Goal: Navigation & Orientation: Find specific page/section

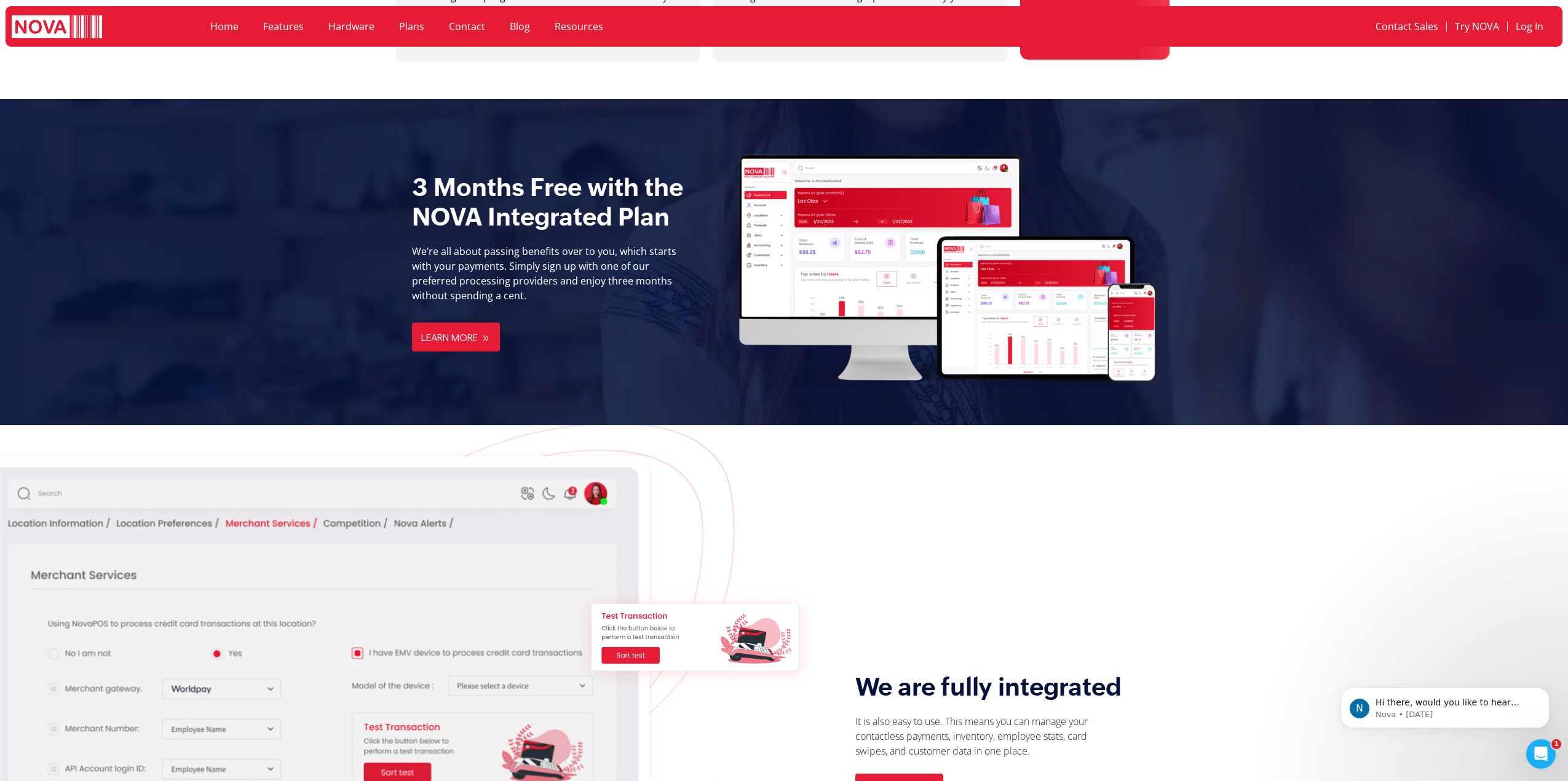
scroll to position [983, 0]
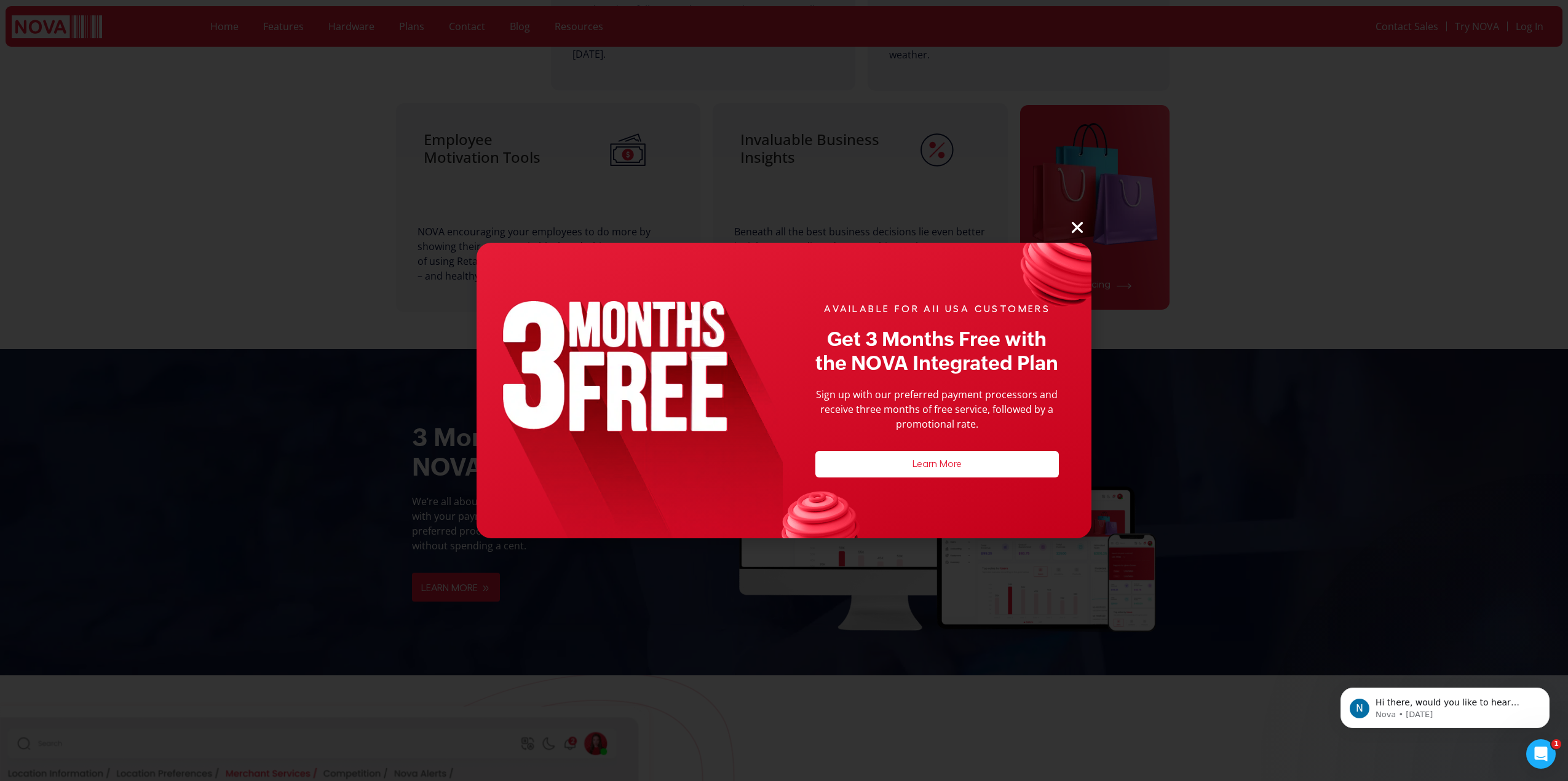
click at [1073, 221] on icon "Close" at bounding box center [1077, 227] width 16 height 16
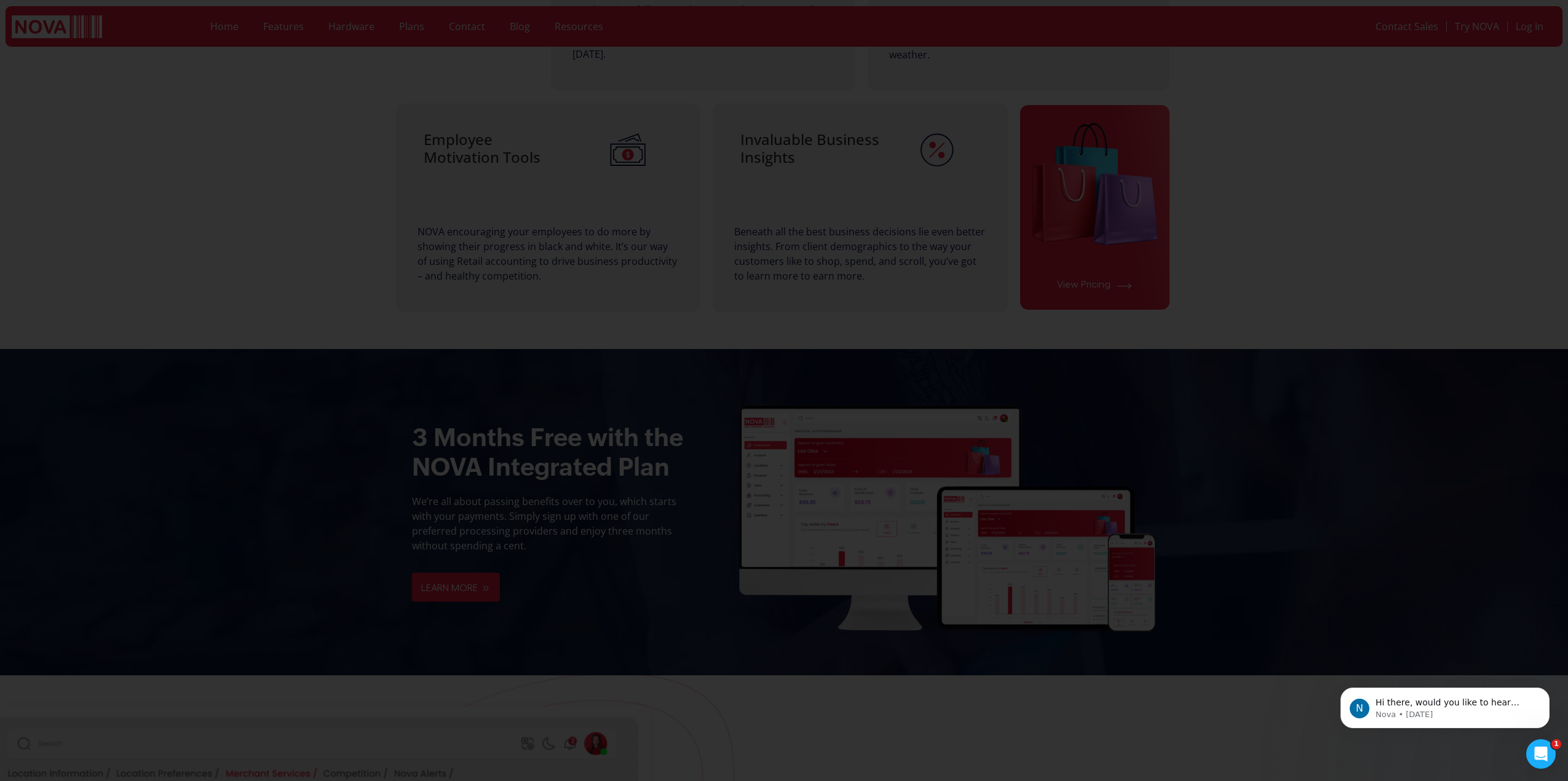
click at [1074, 231] on icon "Close" at bounding box center [1077, 227] width 16 height 16
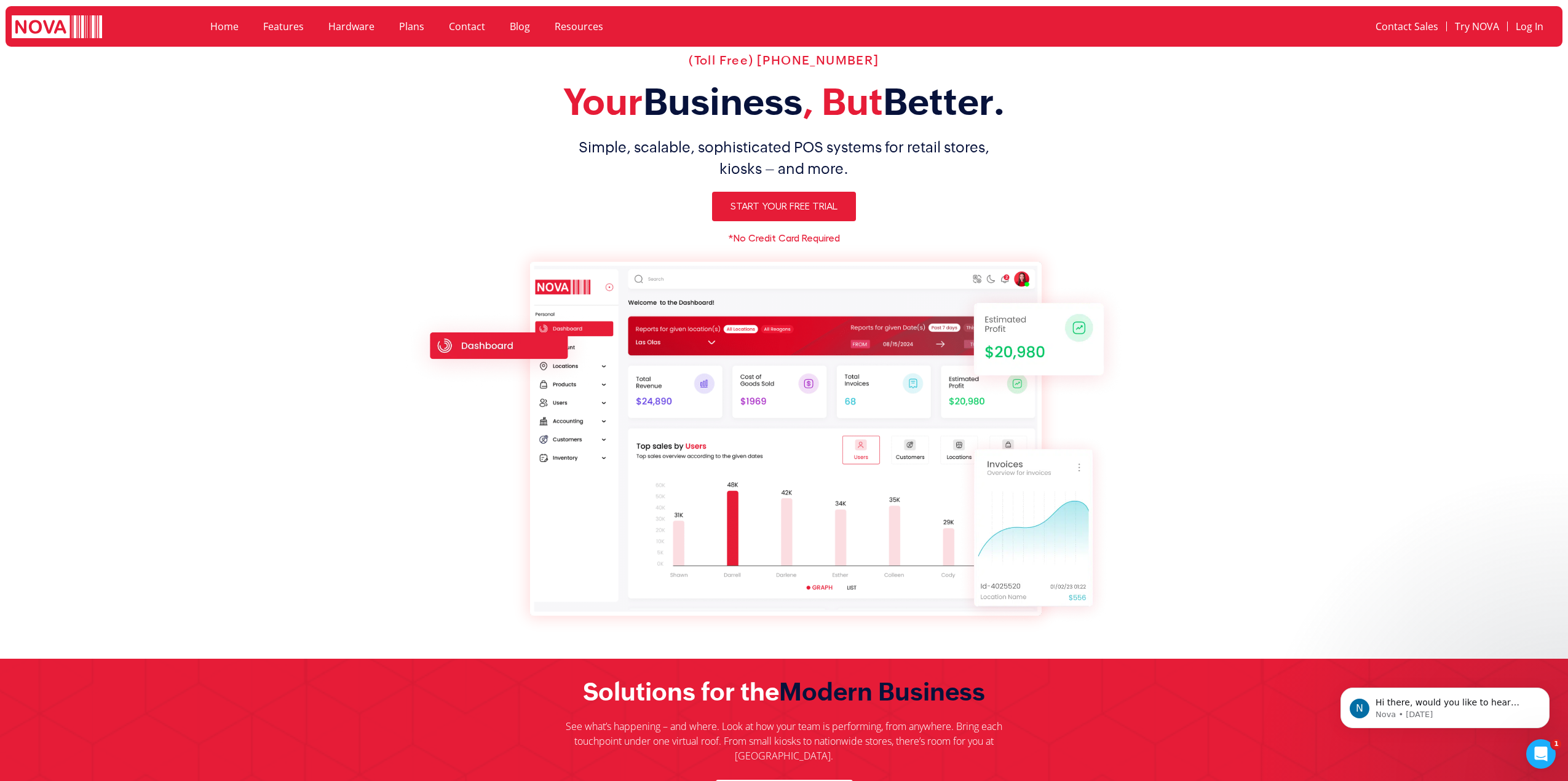
scroll to position [0, 0]
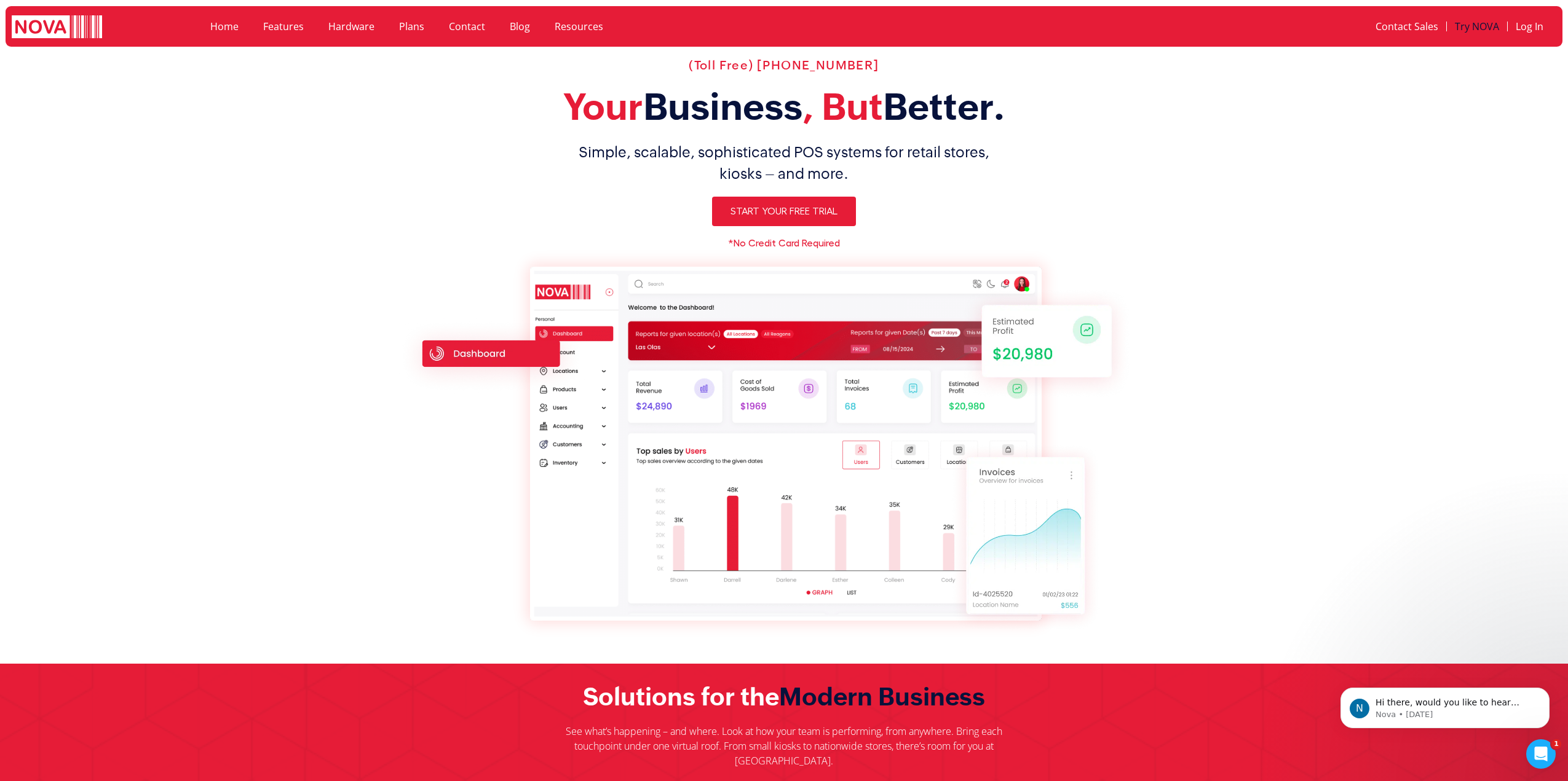
click at [1470, 30] on link "Try NOVA" at bounding box center [1477, 26] width 61 height 28
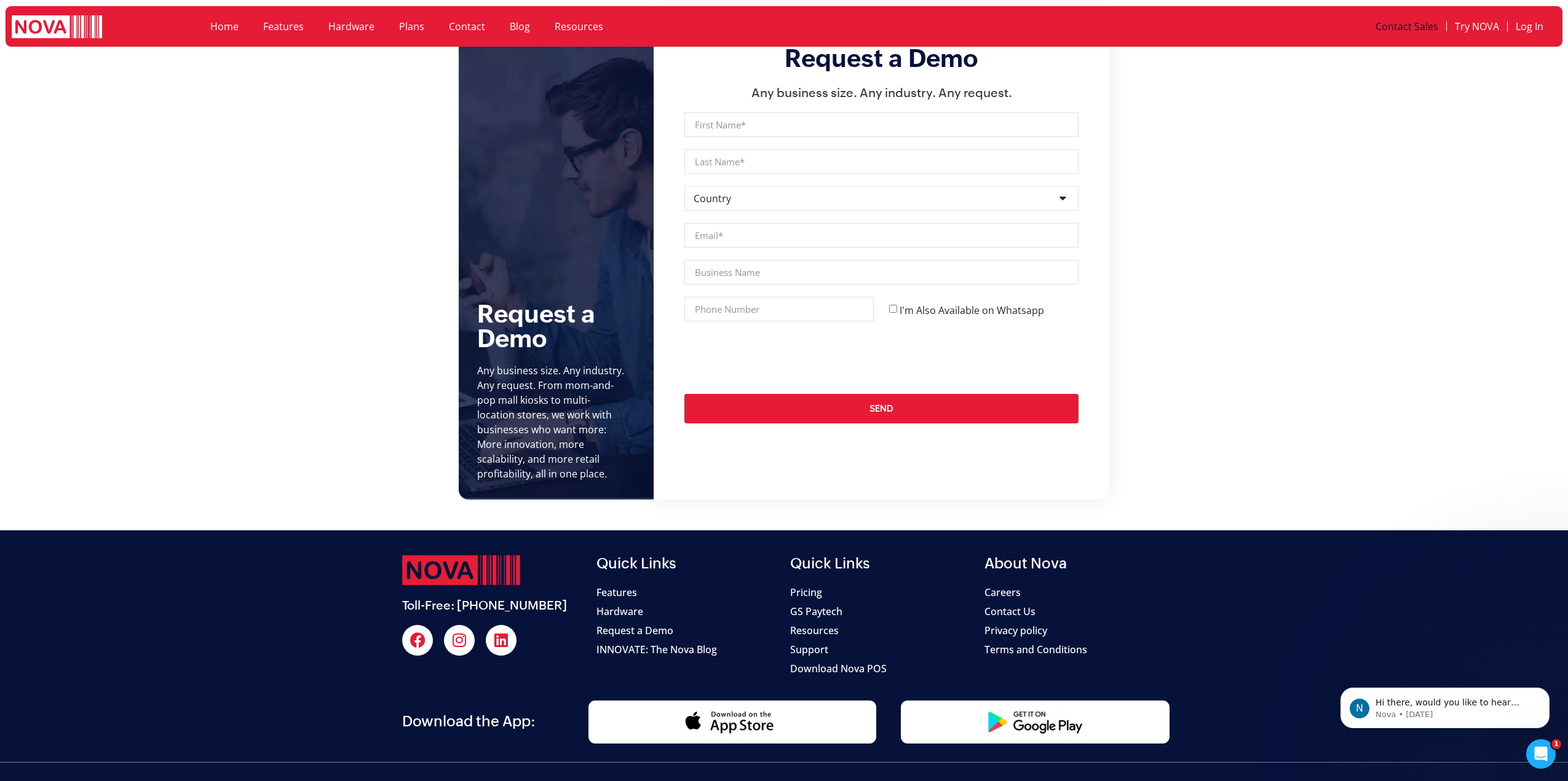
scroll to position [5198, 0]
click at [974, 706] on div at bounding box center [1035, 721] width 257 height 31
click at [988, 706] on img at bounding box center [1035, 721] width 106 height 31
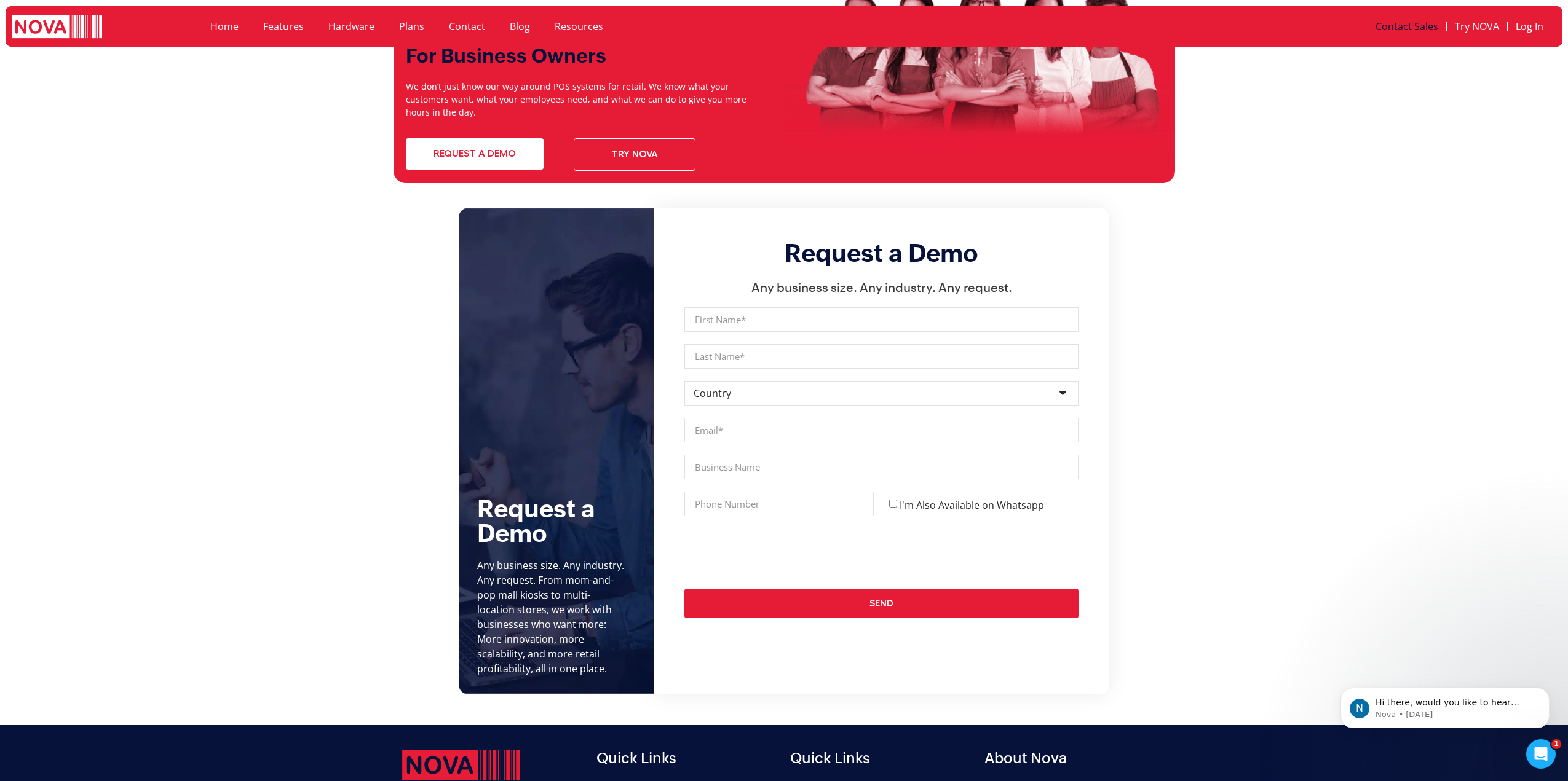
scroll to position [5164, 0]
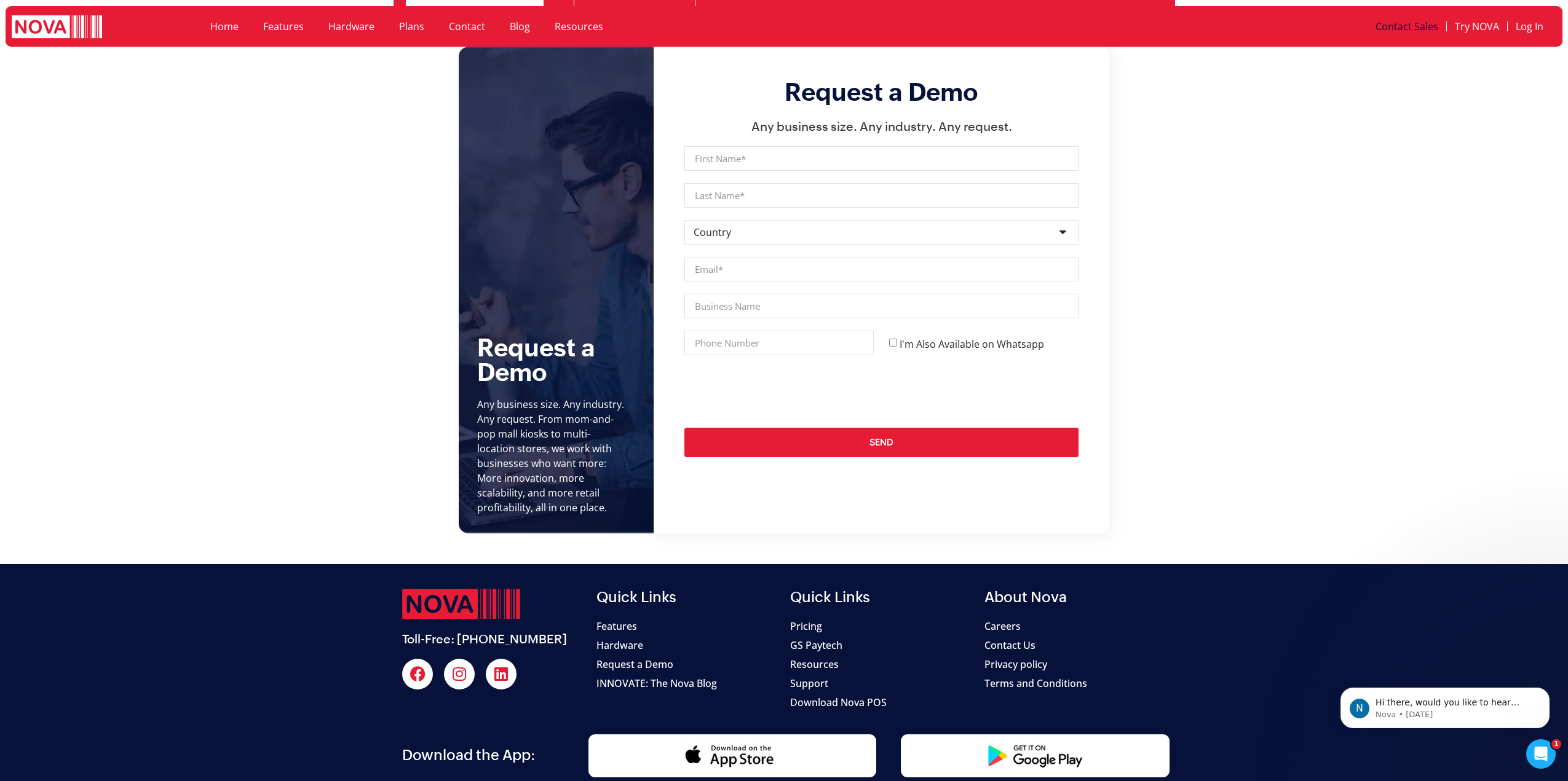
click at [615, 638] on span "Hardware" at bounding box center [619, 645] width 47 height 14
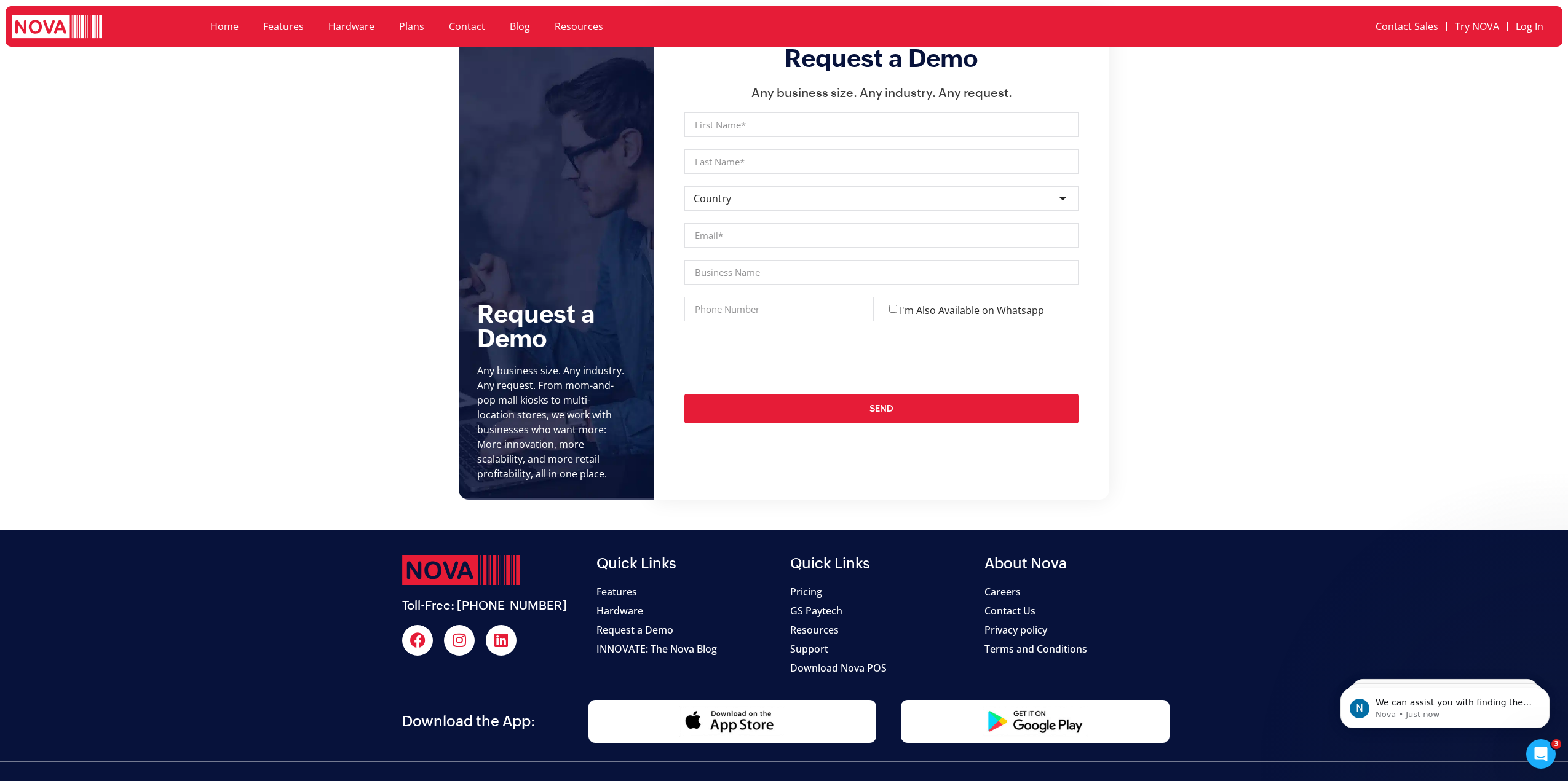
scroll to position [2436, 0]
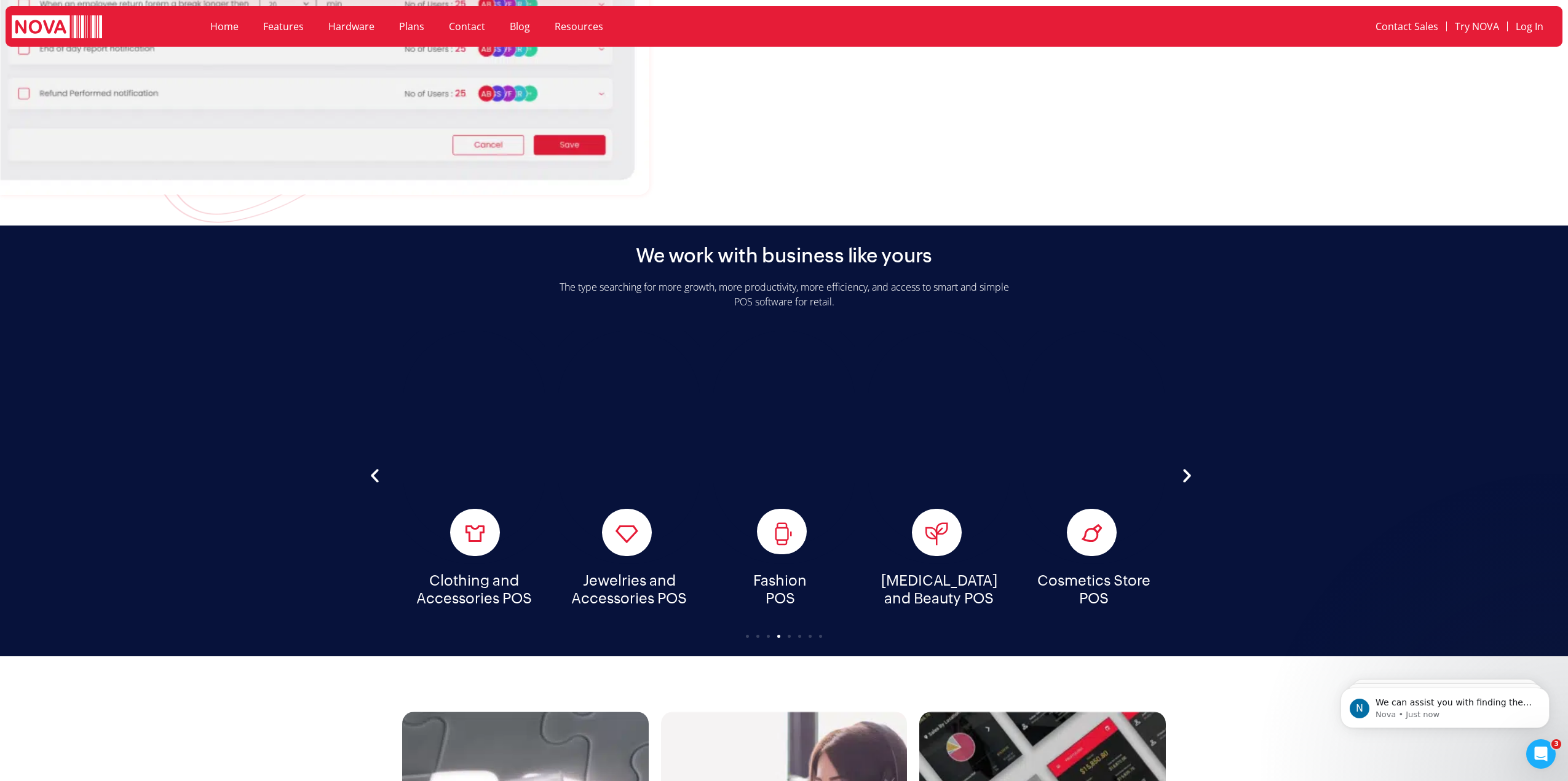
scroll to position [3259, 0]
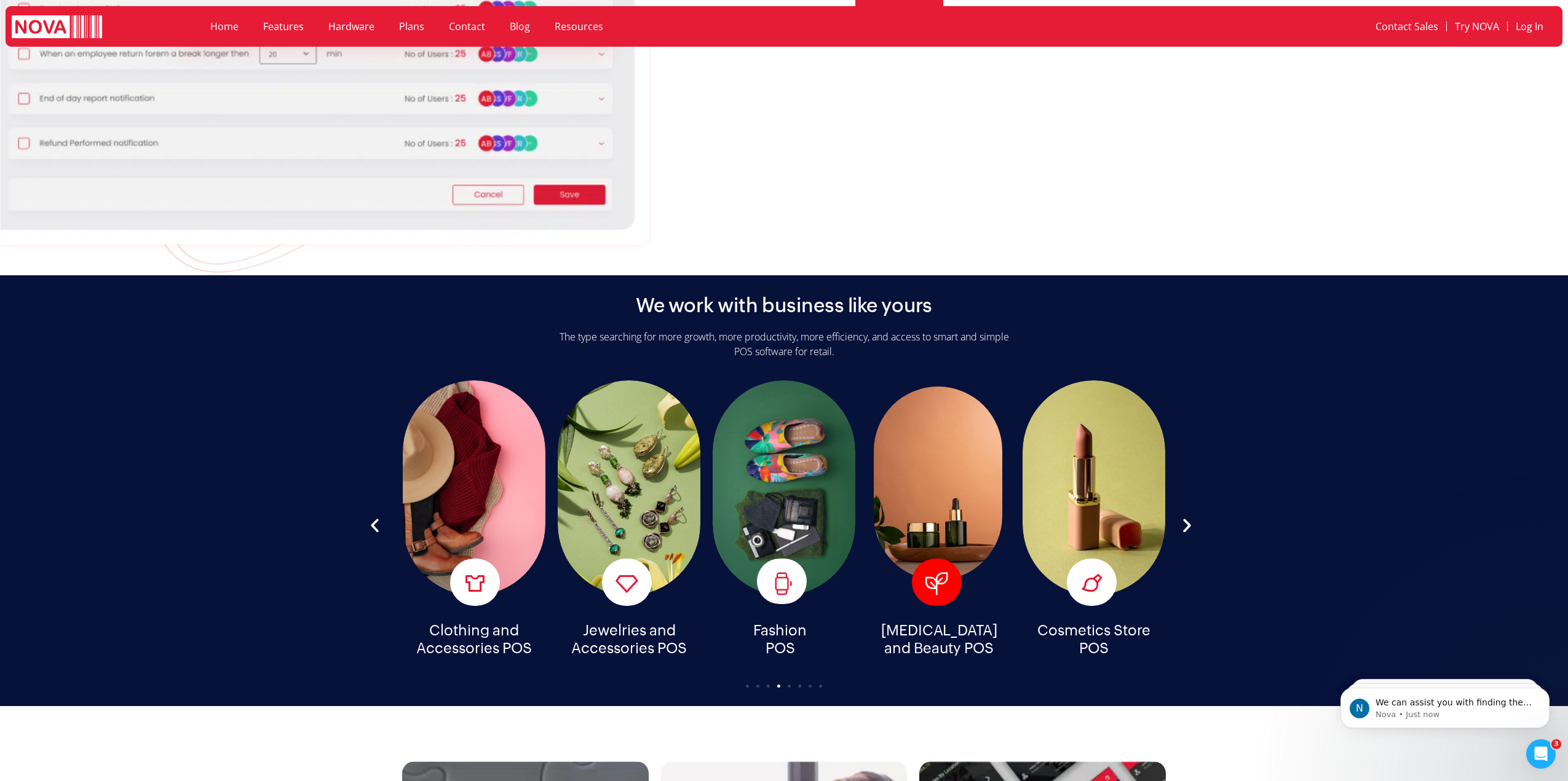
click at [944, 487] on div "[MEDICAL_DATA] and Beauty POS" at bounding box center [939, 488] width 143 height 215
click at [935, 572] on icon "7 / 8" at bounding box center [936, 584] width 23 height 23
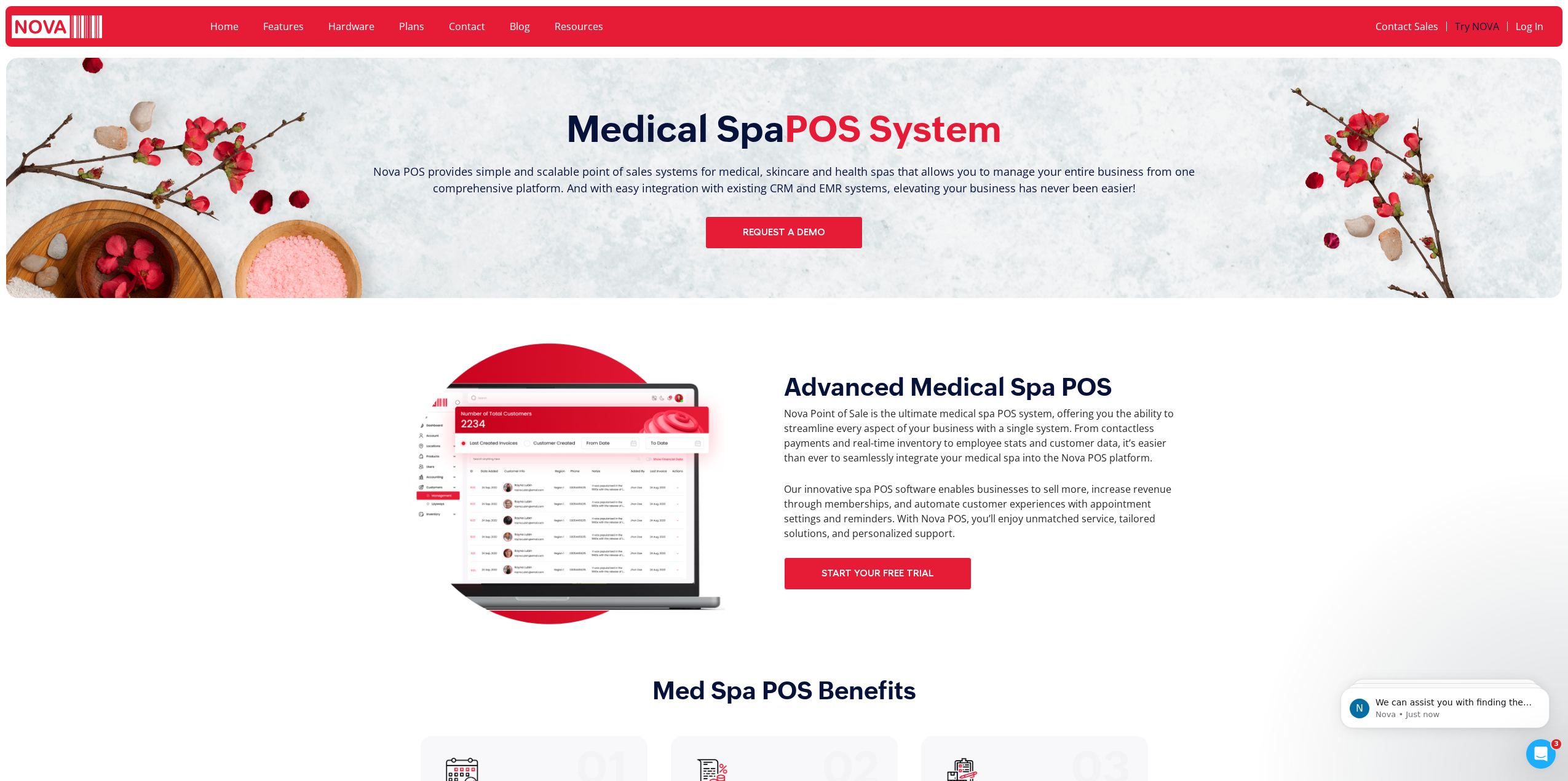
click at [1466, 22] on link "Try NOVA" at bounding box center [1477, 26] width 61 height 28
